Goal: Transaction & Acquisition: Purchase product/service

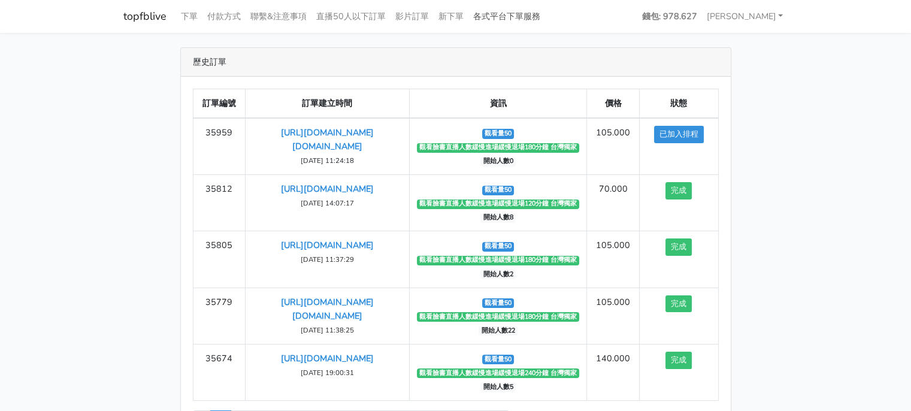
click at [505, 14] on link "各式平台下單服務" at bounding box center [507, 16] width 77 height 23
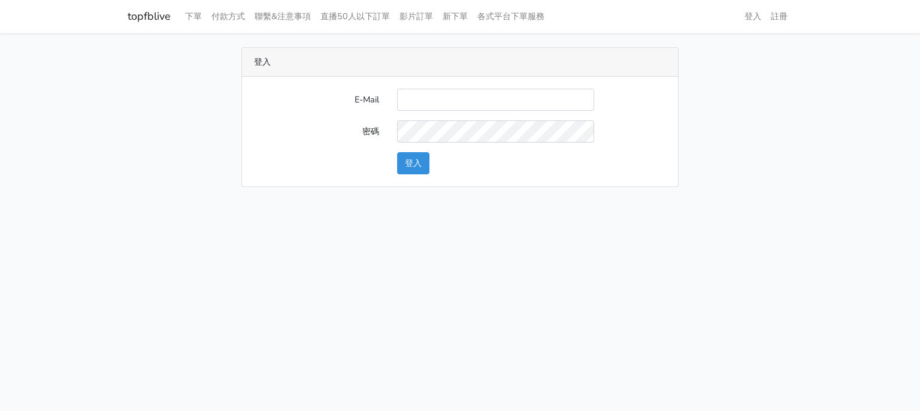
type input "[EMAIL_ADDRESS][DOMAIN_NAME]"
click at [415, 165] on button "登入" at bounding box center [413, 163] width 32 height 22
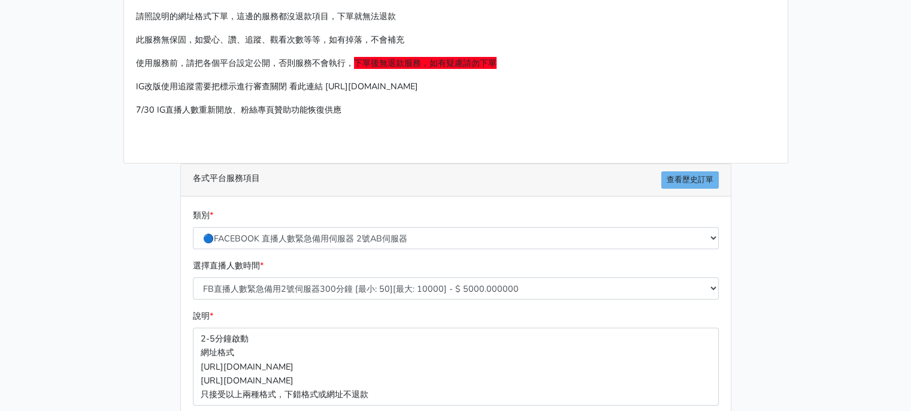
scroll to position [120, 0]
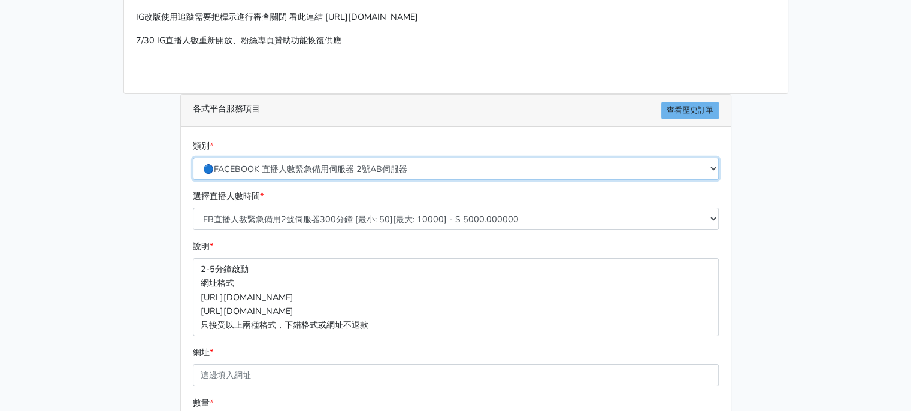
click at [375, 172] on select "🔵FACEBOOK 直播人數緊急備用伺服器 2號AB伺服器 🔵FACEBOOK 網軍專用貼文留言 安全保密 🔵9/30 FACEBOOK 直播人數緩慢進場緩慢…" at bounding box center [456, 169] width 526 height 22
select select "🔵9/30 FACEBOOK 直播人數緩慢進場緩慢退場 台灣獨家"
click at [193, 158] on select "🔵FACEBOOK 直播人數緊急備用伺服器 2號AB伺服器 🔵FACEBOOK 網軍專用貼文留言 安全保密 🔵9/30 FACEBOOK 直播人數緩慢進場緩慢…" at bounding box center [456, 169] width 526 height 22
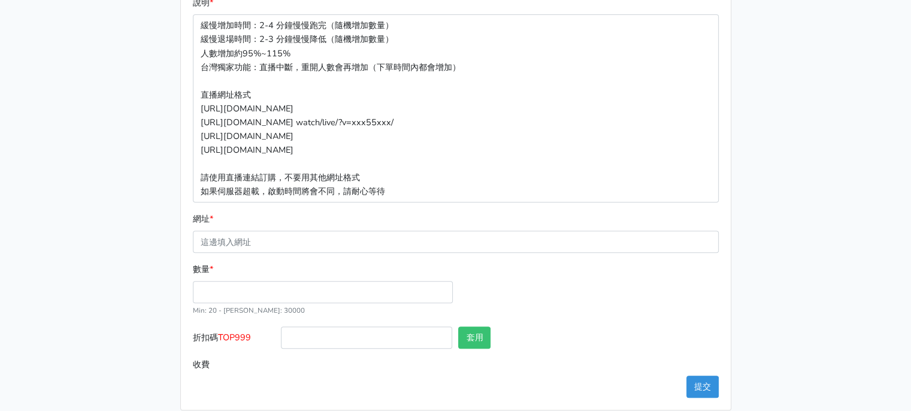
scroll to position [376, 0]
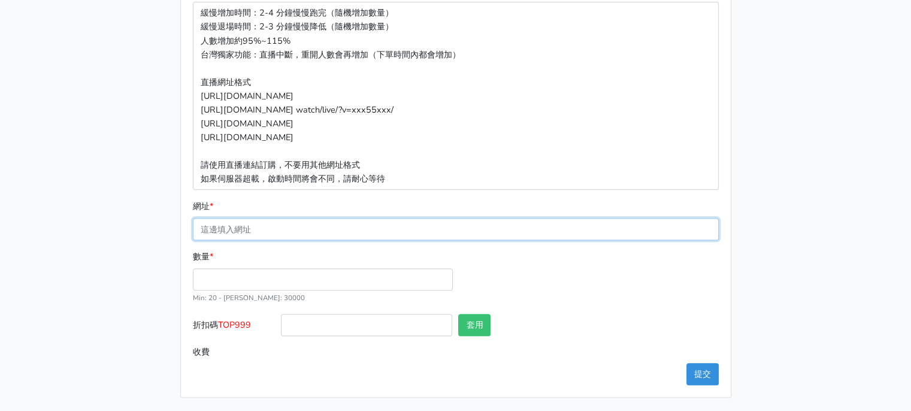
click at [288, 238] on input "網址 *" at bounding box center [456, 229] width 526 height 22
paste input "https://www.facebook.com/largesize.com.tw/videos/2497297677308678"
type input "https://www.facebook.com/largesize.com.tw/videos/2497297677308678"
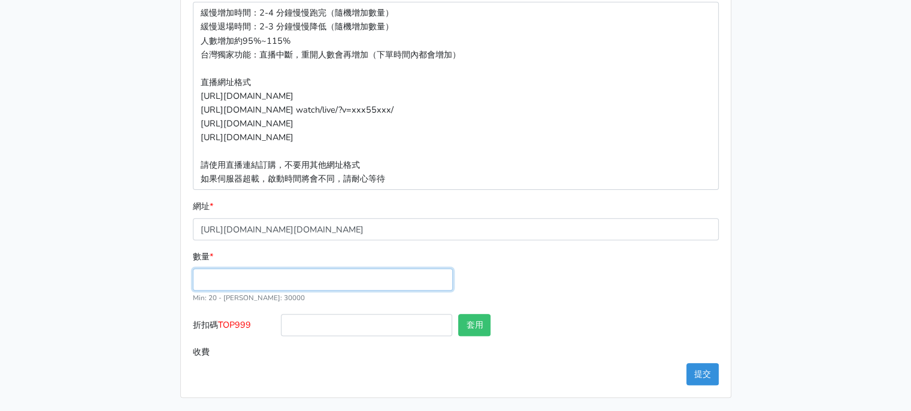
click at [237, 273] on input "數量 *" at bounding box center [323, 279] width 260 height 22
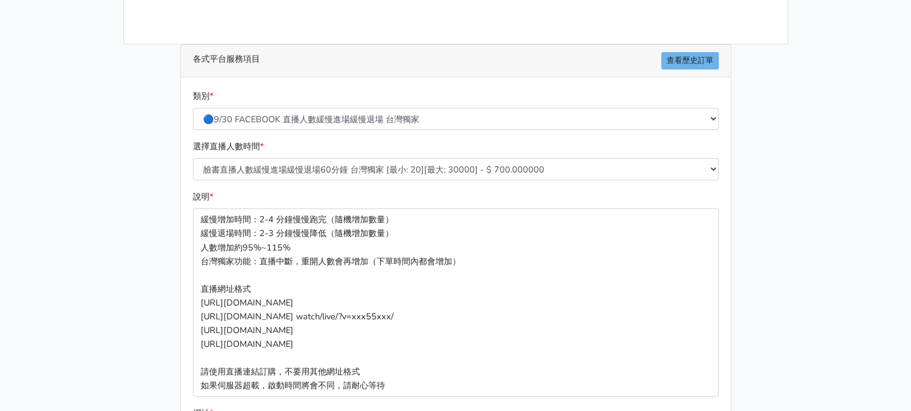
scroll to position [137, 0]
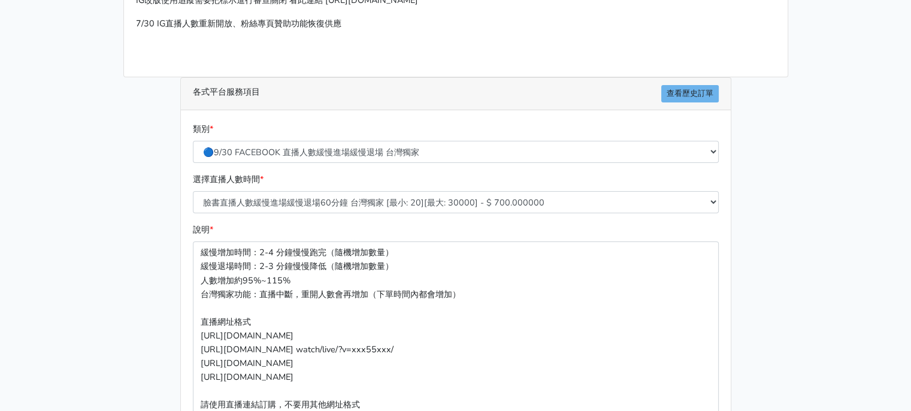
type input "50"
type input "35.000"
click at [348, 196] on select "臉書直播人數緩慢進場緩慢退場60分鐘 台灣獨家 [最小: 20][最大: 30000] - $ 700.000000 臉書直播人數緩慢進場緩慢退場120分鐘 …" at bounding box center [456, 202] width 526 height 22
select select "556"
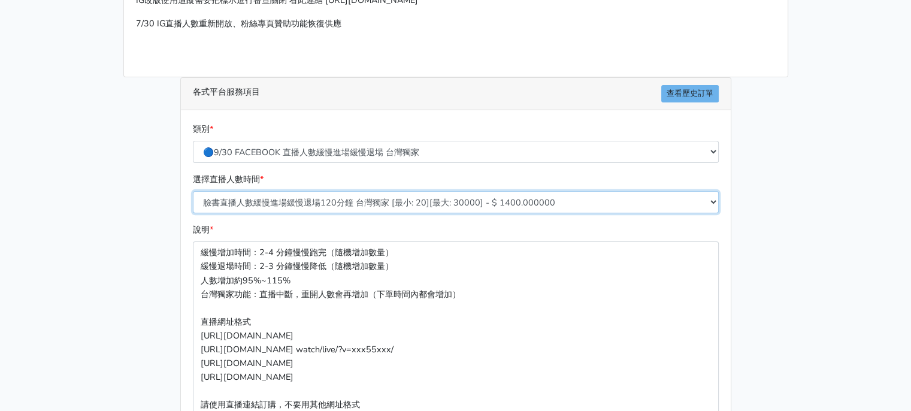
click at [193, 191] on select "臉書直播人數緩慢進場緩慢退場60分鐘 台灣獨家 [最小: 20][最大: 30000] - $ 700.000000 臉書直播人數緩慢進場緩慢退場120分鐘 …" at bounding box center [456, 202] width 526 height 22
type input "70.000"
click at [804, 202] on main "請照說明的網址格式下單，這邊的服務都沒退款項目，下單就無法退款 此服務無保固，如愛心、讚、追蹤、觀看次數等等，如有掉落，不會補充 使用服務前，請把各個平台設定…" at bounding box center [455, 274] width 911 height 756
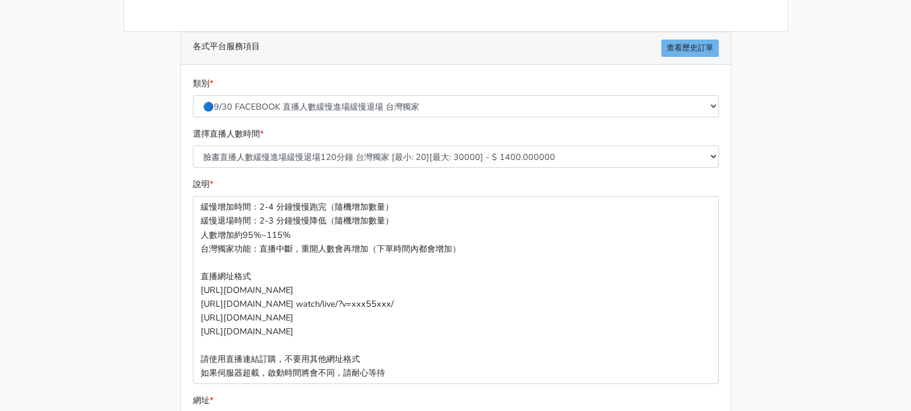
scroll to position [376, 0]
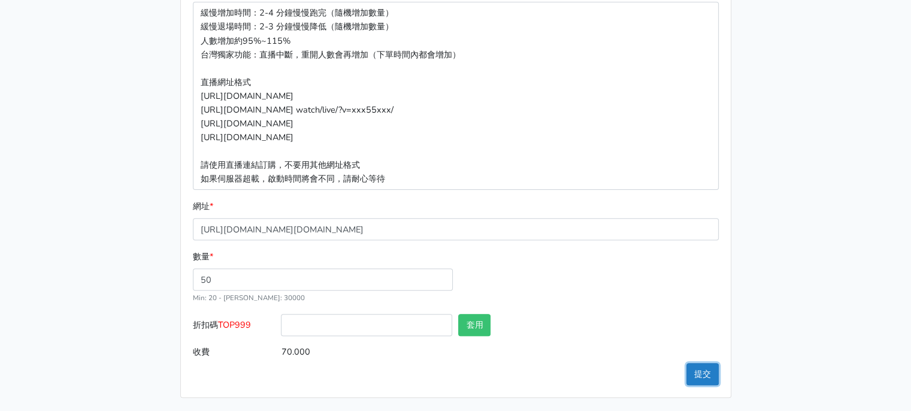
click at [702, 375] on button "提交" at bounding box center [703, 374] width 32 height 22
